Goal: Find specific page/section: Find specific page/section

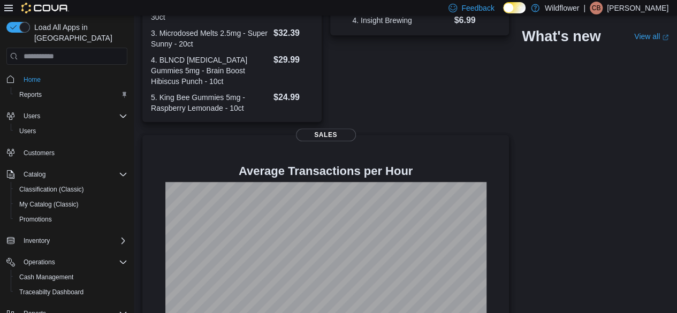
scroll to position [427, 0]
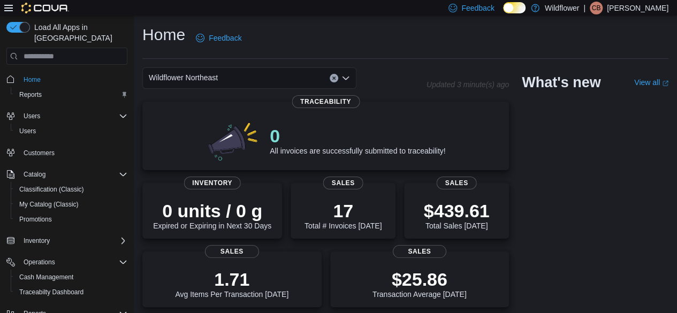
click at [248, 82] on div "Wildflower Northeast" at bounding box center [249, 77] width 214 height 21
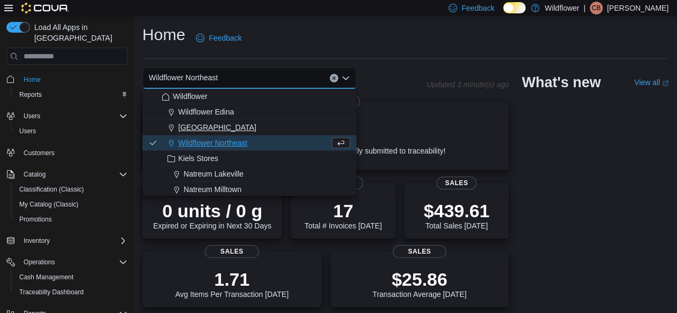
click at [236, 128] on span "Wildflower North Loop" at bounding box center [217, 127] width 78 height 11
